Goal: Find specific page/section: Find specific page/section

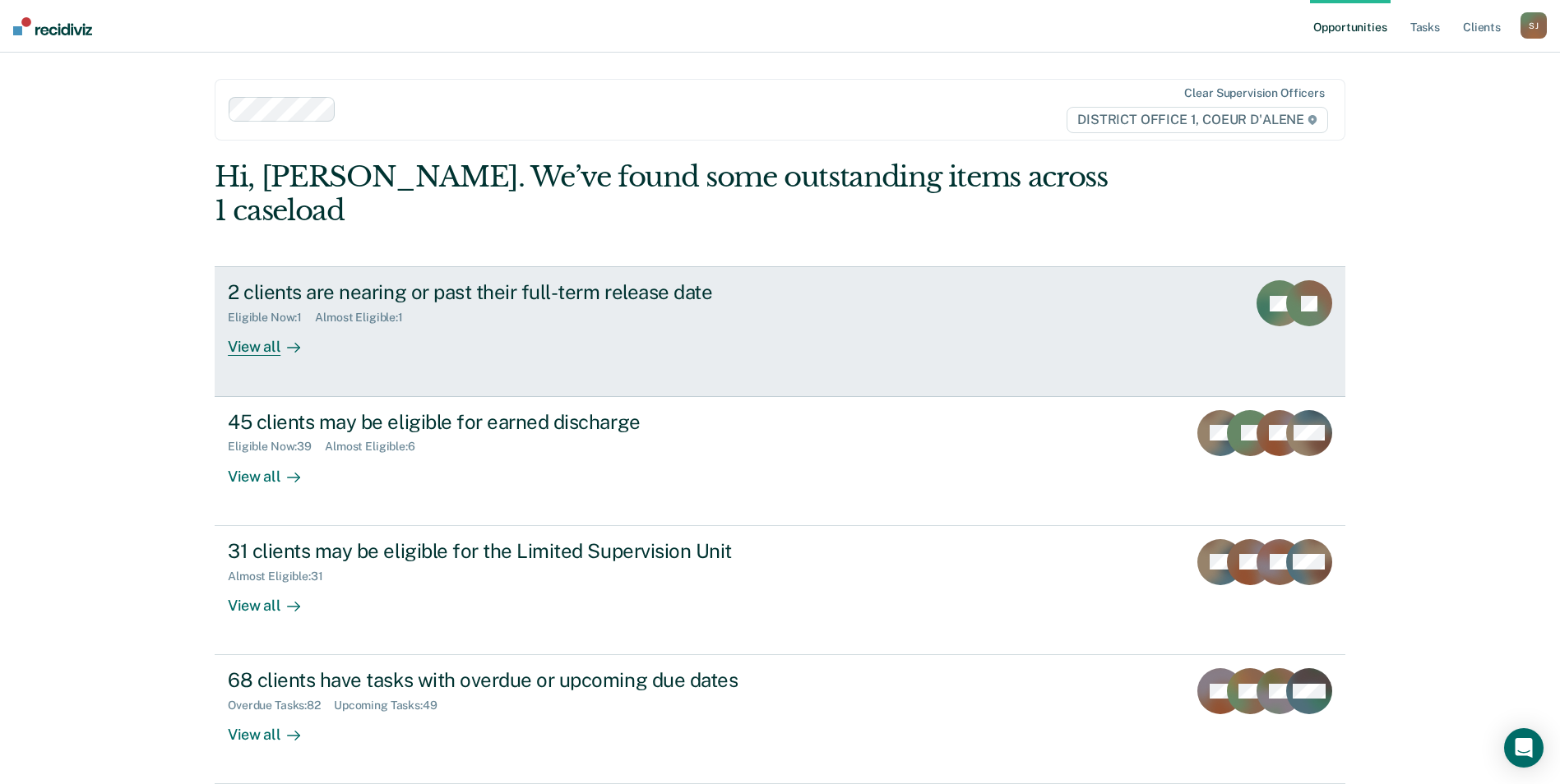
click at [236, 324] on div "View all" at bounding box center [274, 340] width 93 height 32
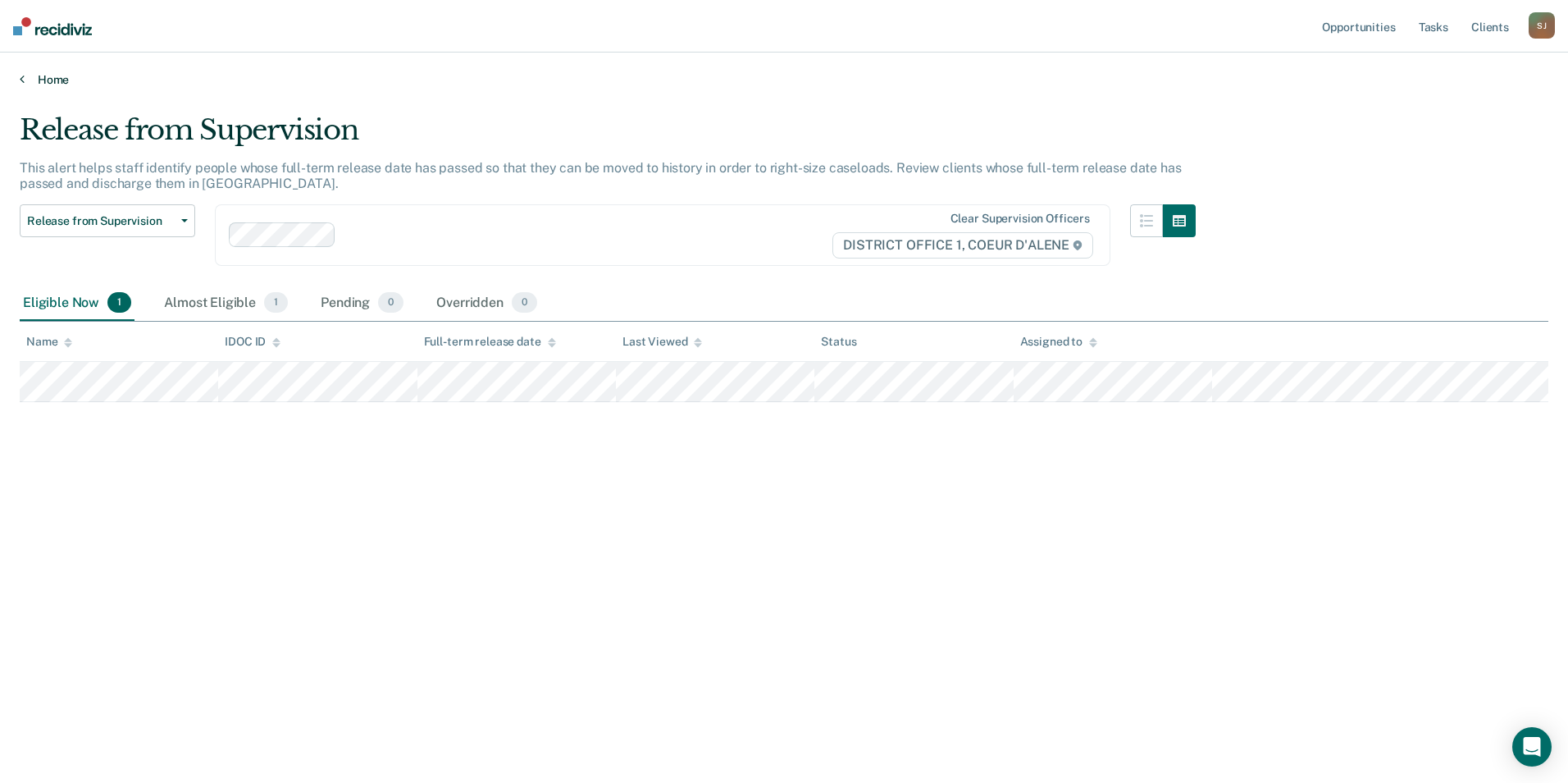
click at [29, 79] on link "Home" at bounding box center [784, 79] width 1529 height 15
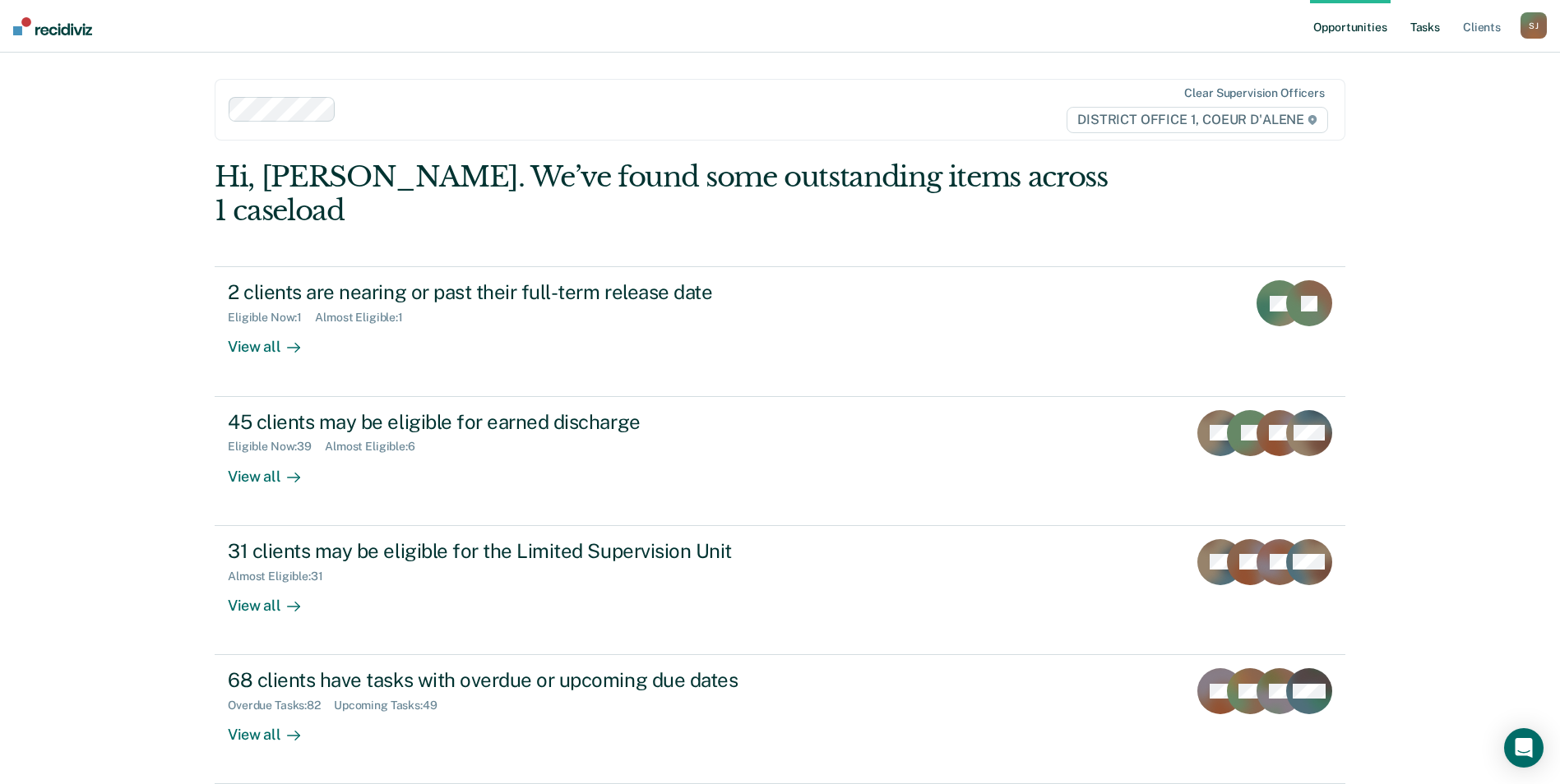
click at [1421, 23] on link "Tasks" at bounding box center [1425, 26] width 36 height 53
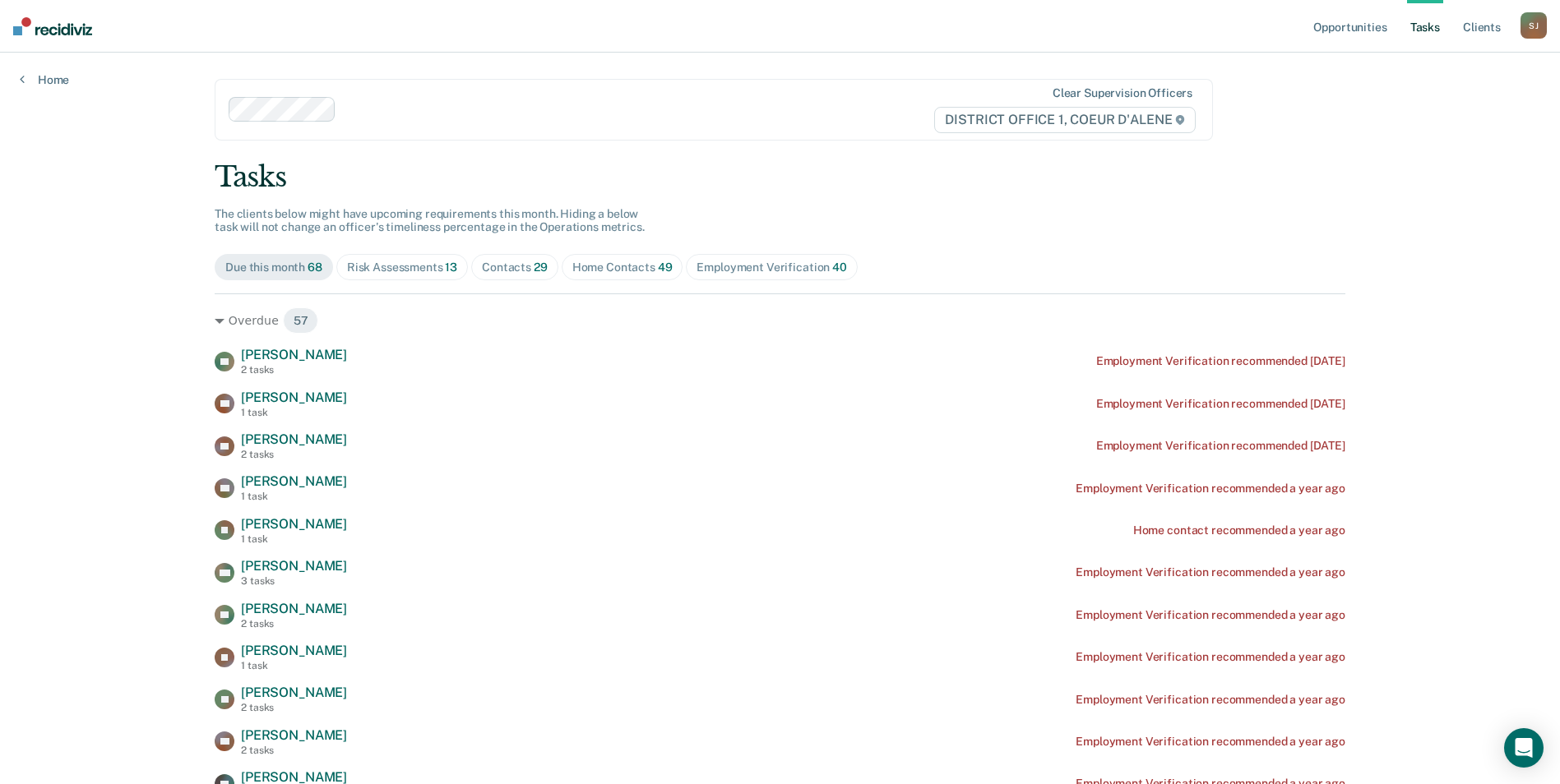
click at [502, 262] on div "Contacts 29" at bounding box center [515, 268] width 66 height 14
